Goal: Task Accomplishment & Management: Complete application form

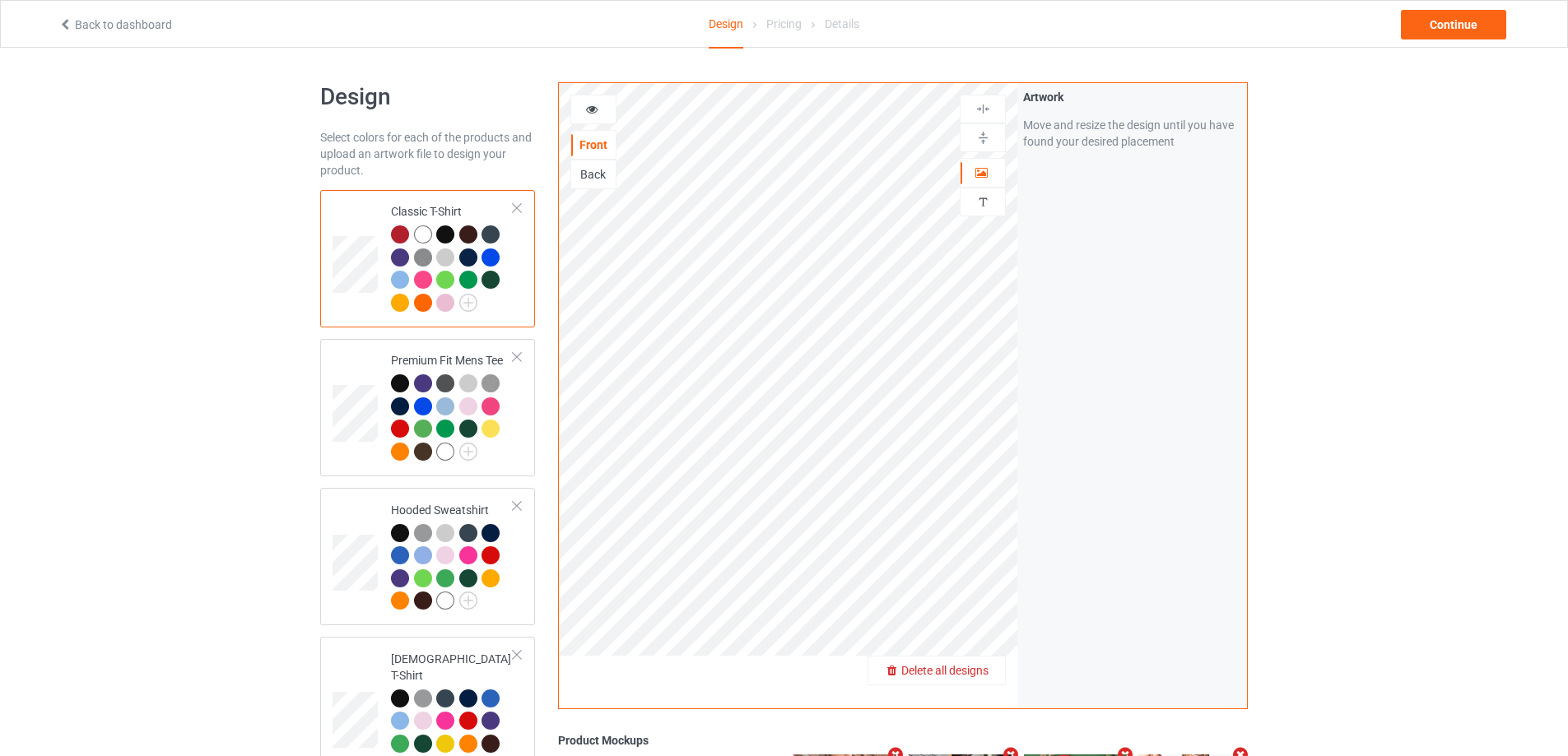
click at [963, 681] on div "Delete all designs" at bounding box center [936, 670] width 138 height 29
click at [982, 668] on span "Delete all designs" at bounding box center [945, 671] width 87 height 13
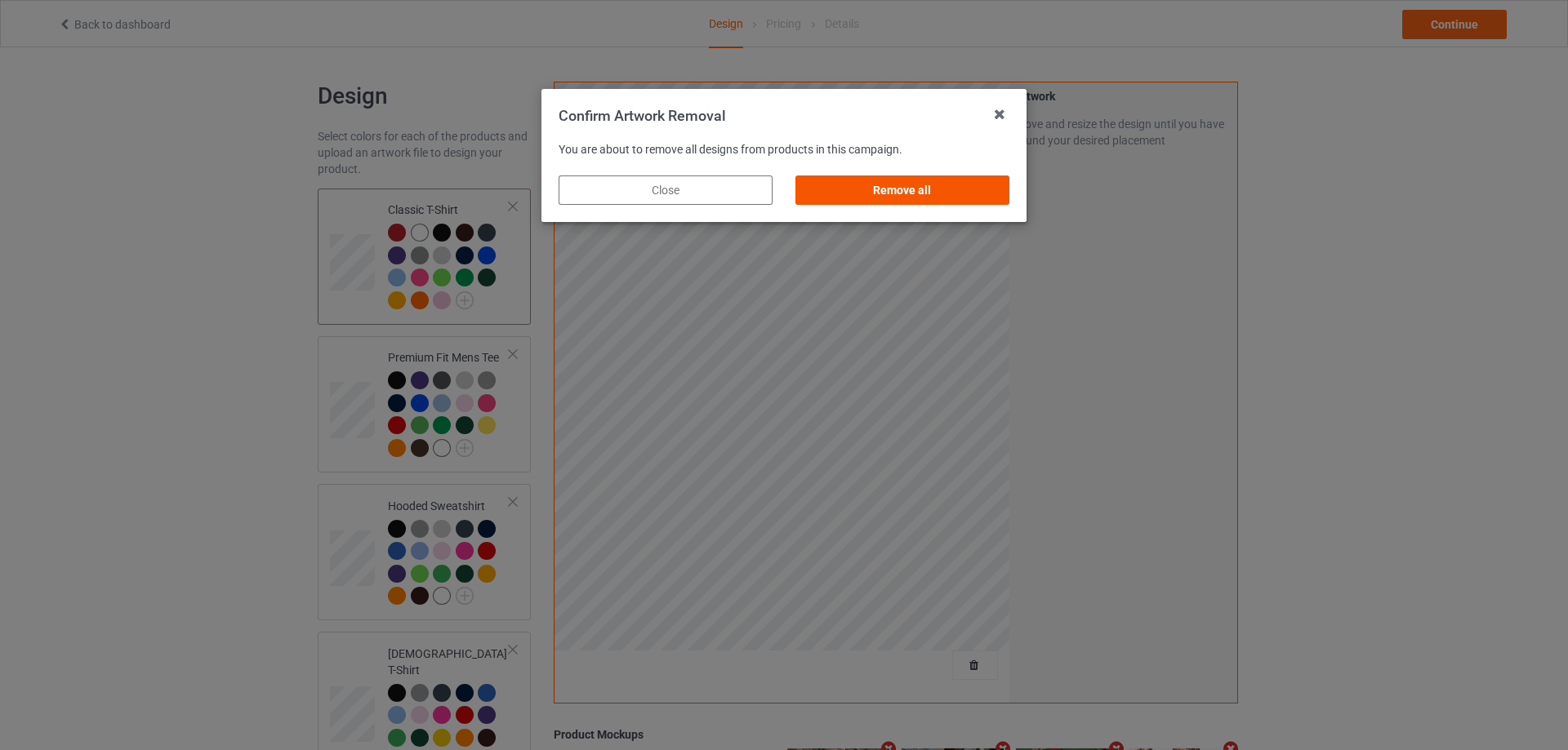
click at [981, 188] on div "Remove all" at bounding box center [902, 190] width 214 height 29
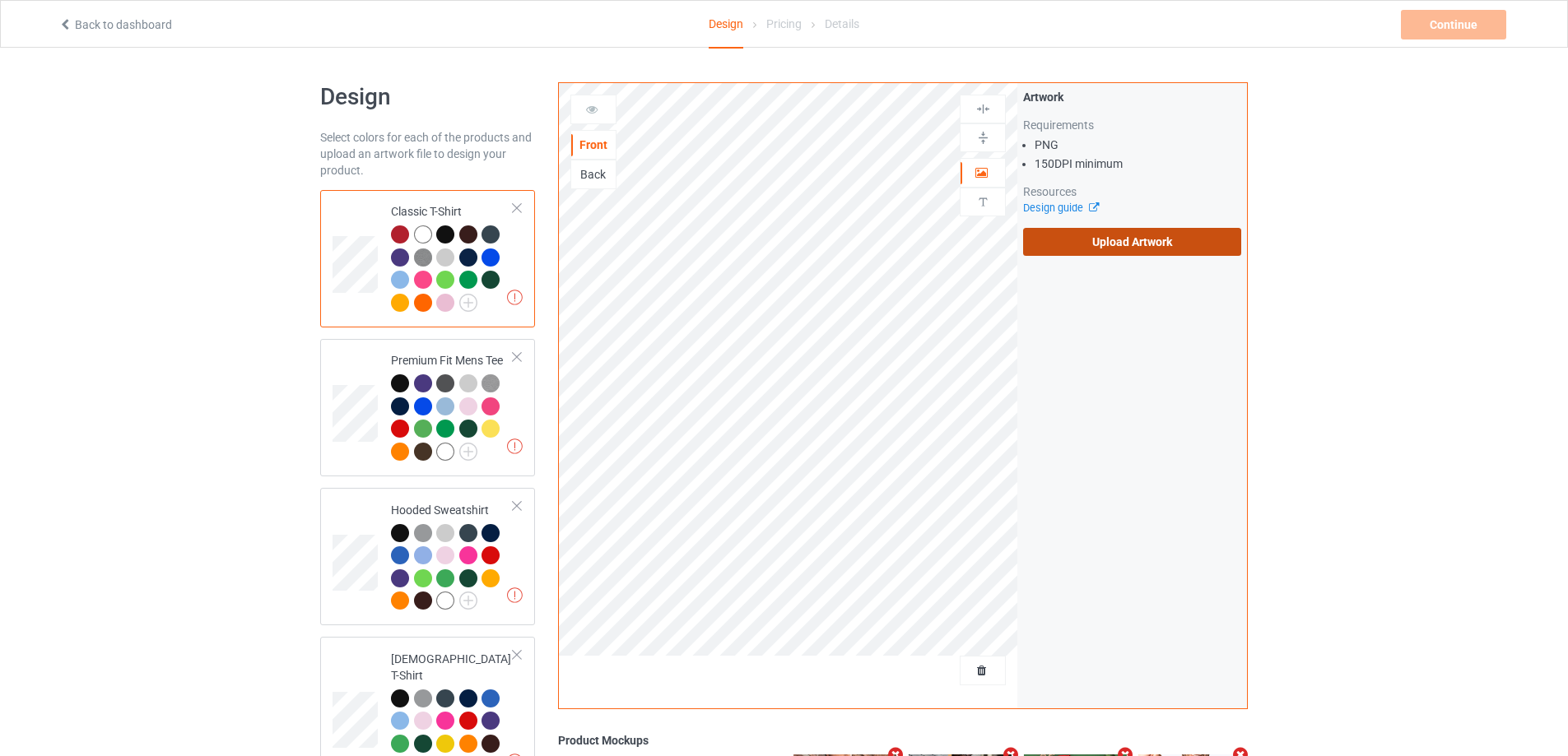
click at [1088, 241] on label "Upload Artwork" at bounding box center [1132, 241] width 218 height 28
click at [0, 0] on input "Upload Artwork" at bounding box center [0, 0] width 0 height 0
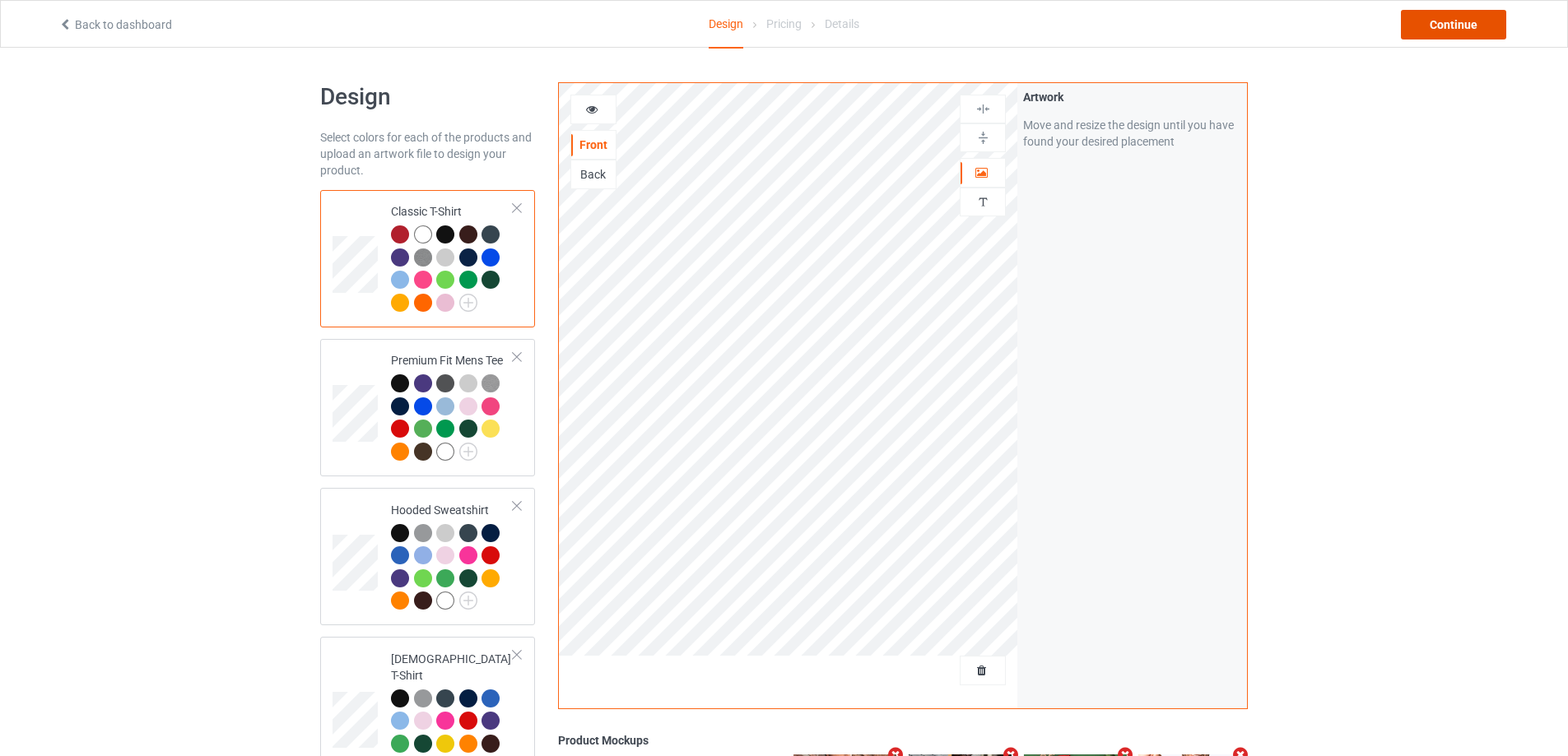
click at [1469, 27] on div "Continue" at bounding box center [1453, 24] width 105 height 29
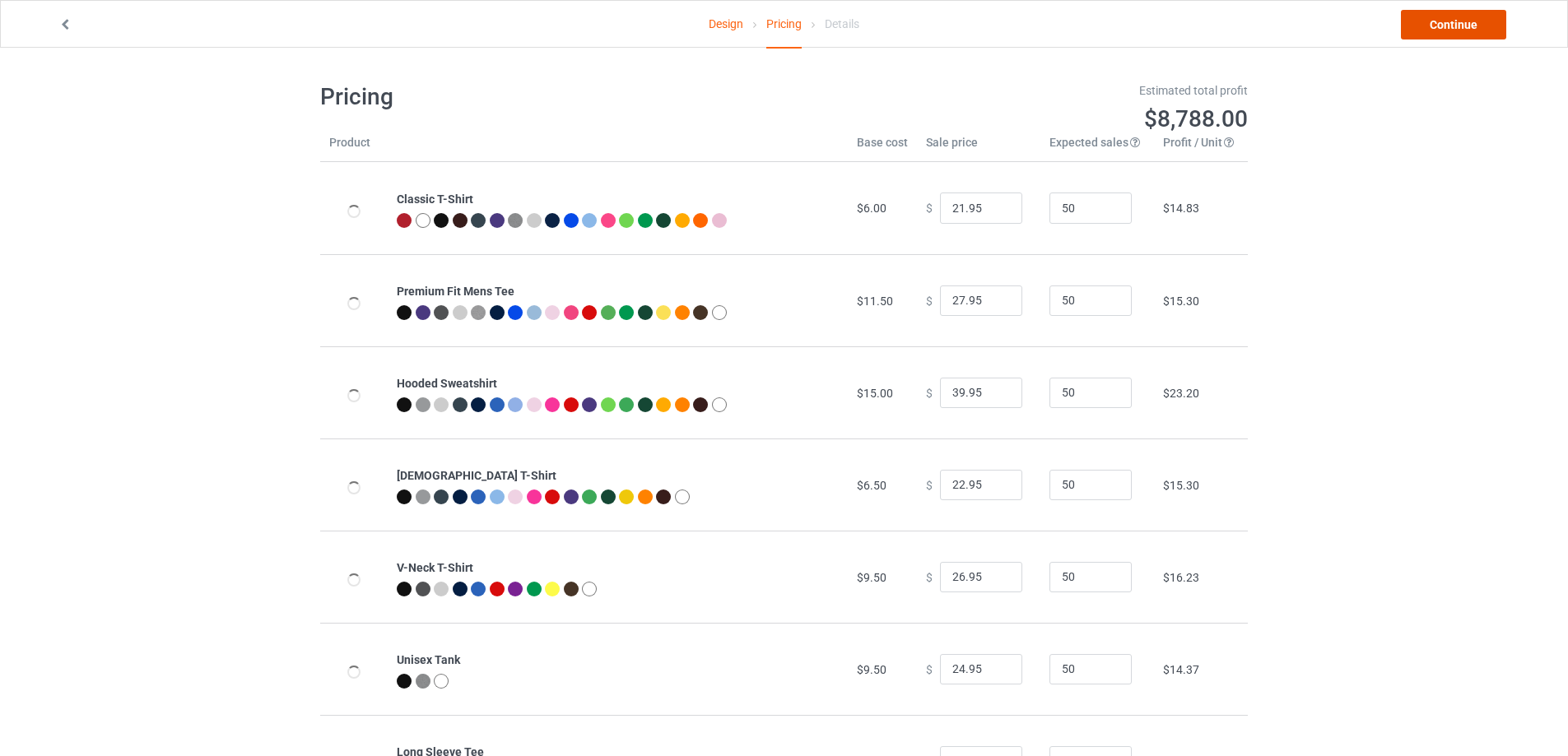
click at [1469, 27] on link "Continue" at bounding box center [1453, 24] width 105 height 29
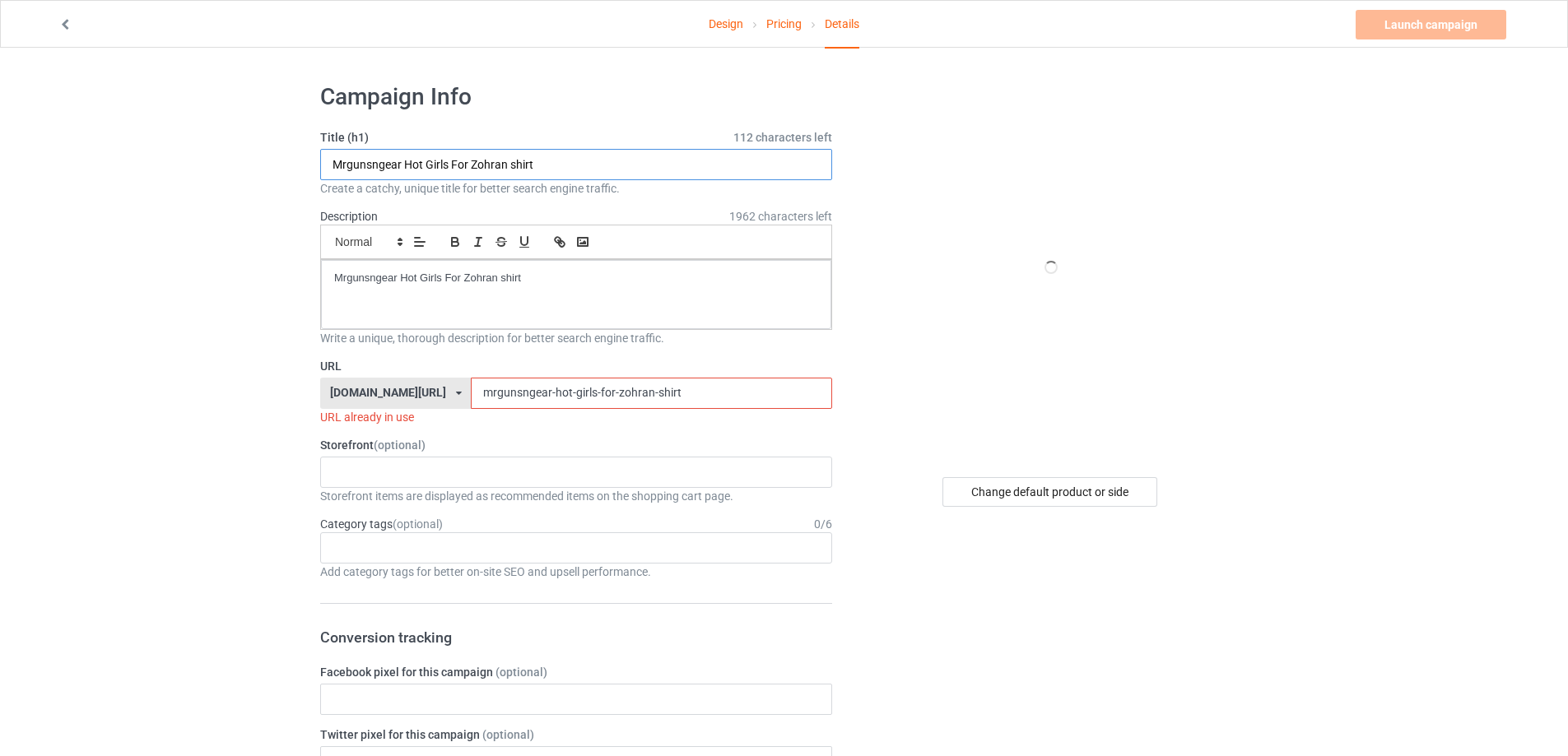
paste input "Ew Chicago Meme"
drag, startPoint x: 307, startPoint y: 167, endPoint x: 327, endPoint y: 221, distance: 57.6
type input "Ew Chicago Meme shirt"
drag, startPoint x: 419, startPoint y: 271, endPoint x: 274, endPoint y: 405, distance: 197.4
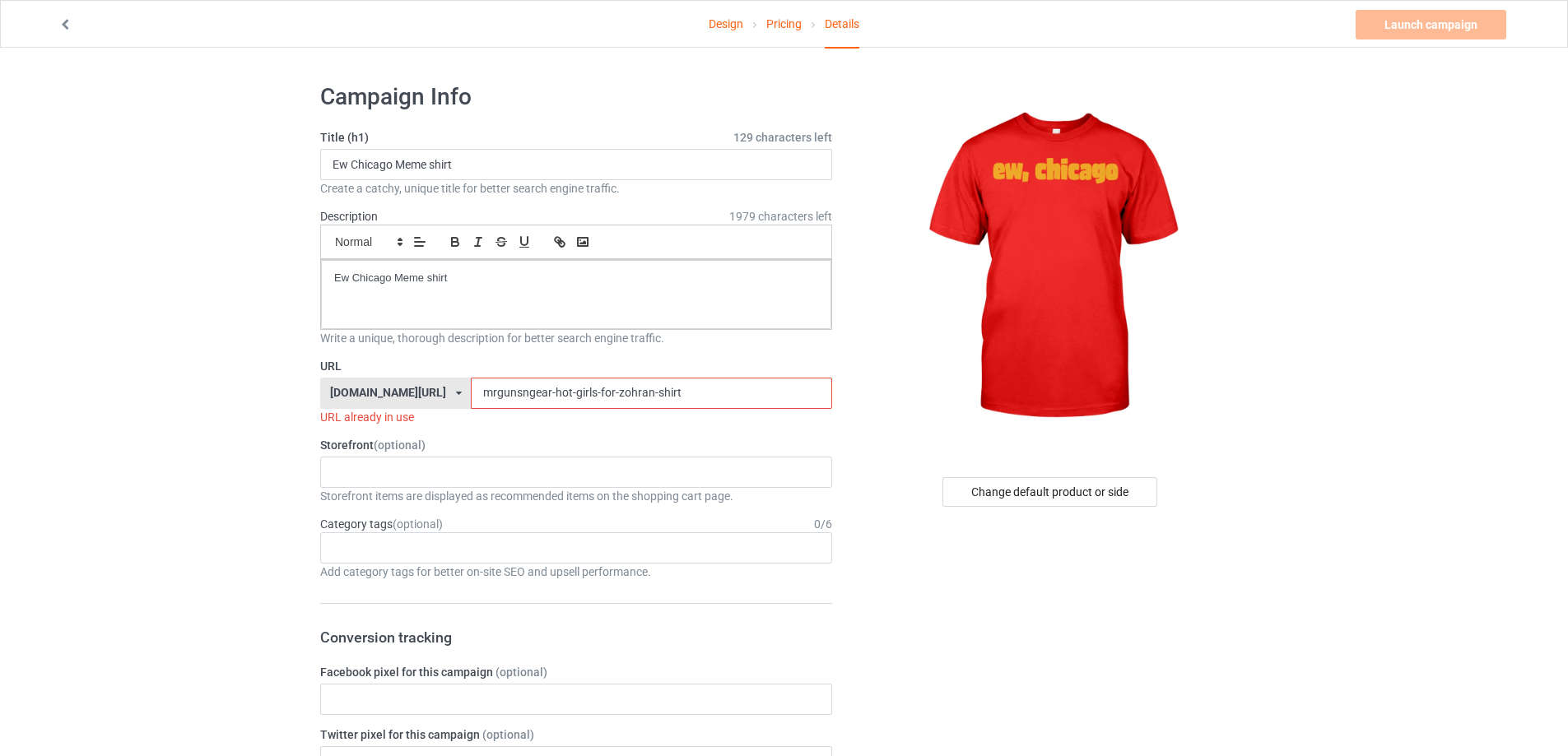
drag, startPoint x: 629, startPoint y: 395, endPoint x: 333, endPoint y: 389, distance: 296.1
paste input "ew-[GEOGRAPHIC_DATA]-meme"
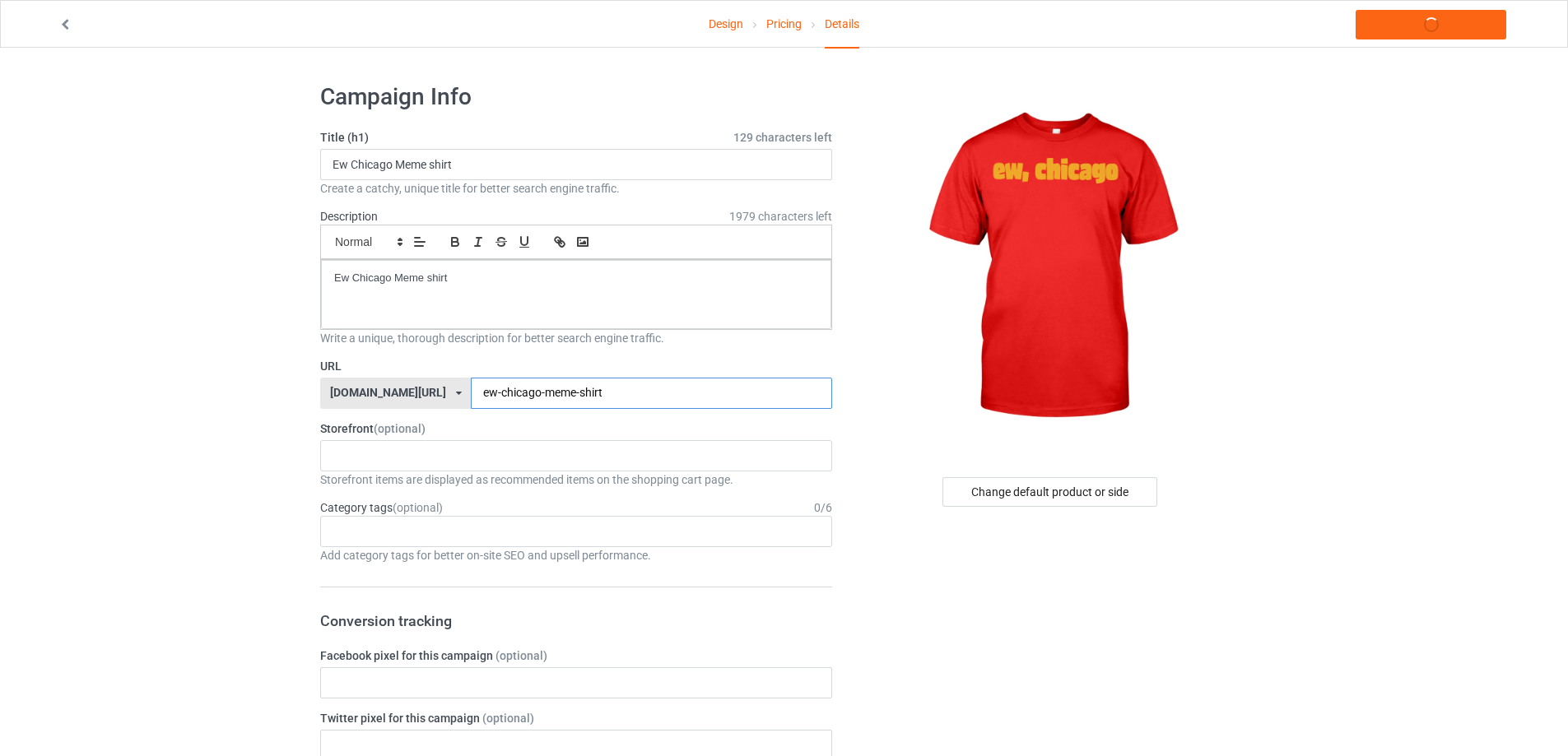
type input "ew-chicago-meme-shirt"
drag, startPoint x: 412, startPoint y: 276, endPoint x: 120, endPoint y: 275, distance: 292.0
copy p "Ew Chicago Meme shirt"
click at [1459, 32] on link "Launch campaign" at bounding box center [1431, 24] width 150 height 29
